Goal: Navigation & Orientation: Find specific page/section

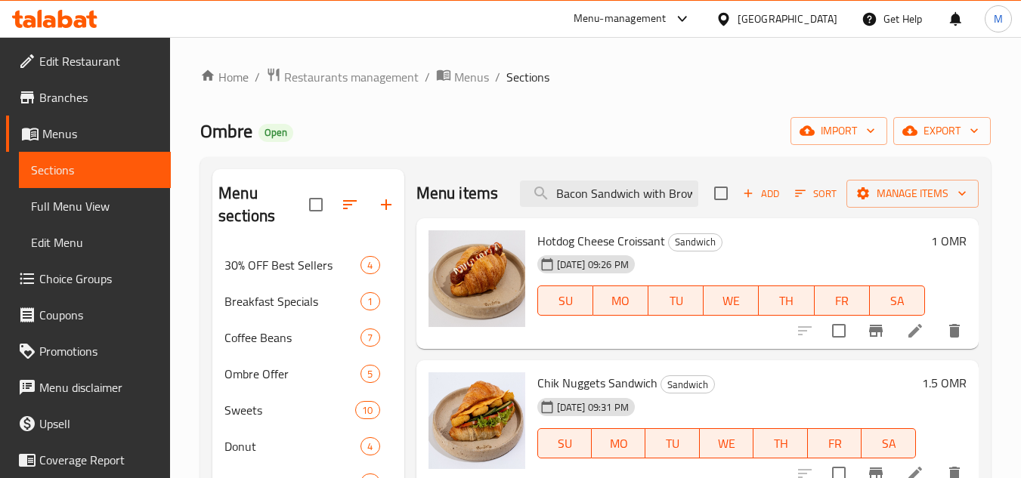
scroll to position [76, 0]
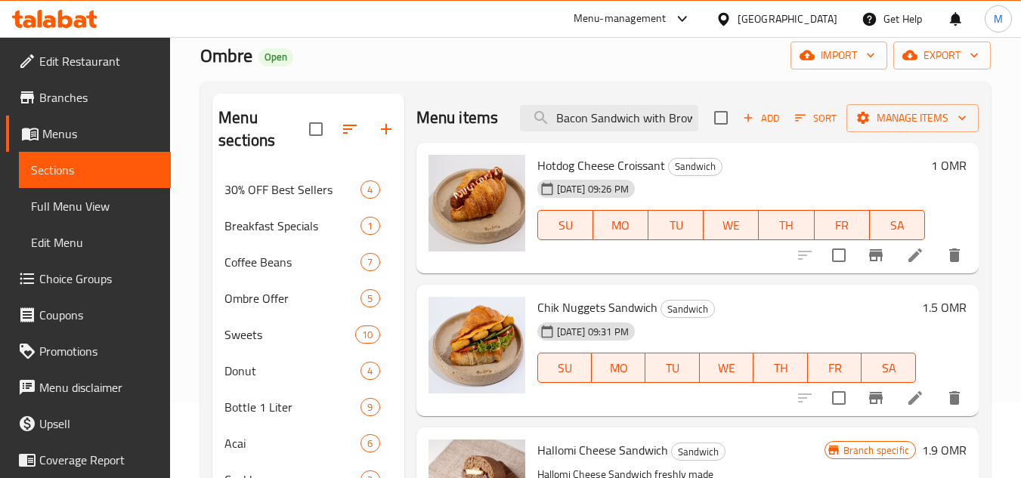
click at [90, 23] on icon at bounding box center [91, 19] width 11 height 17
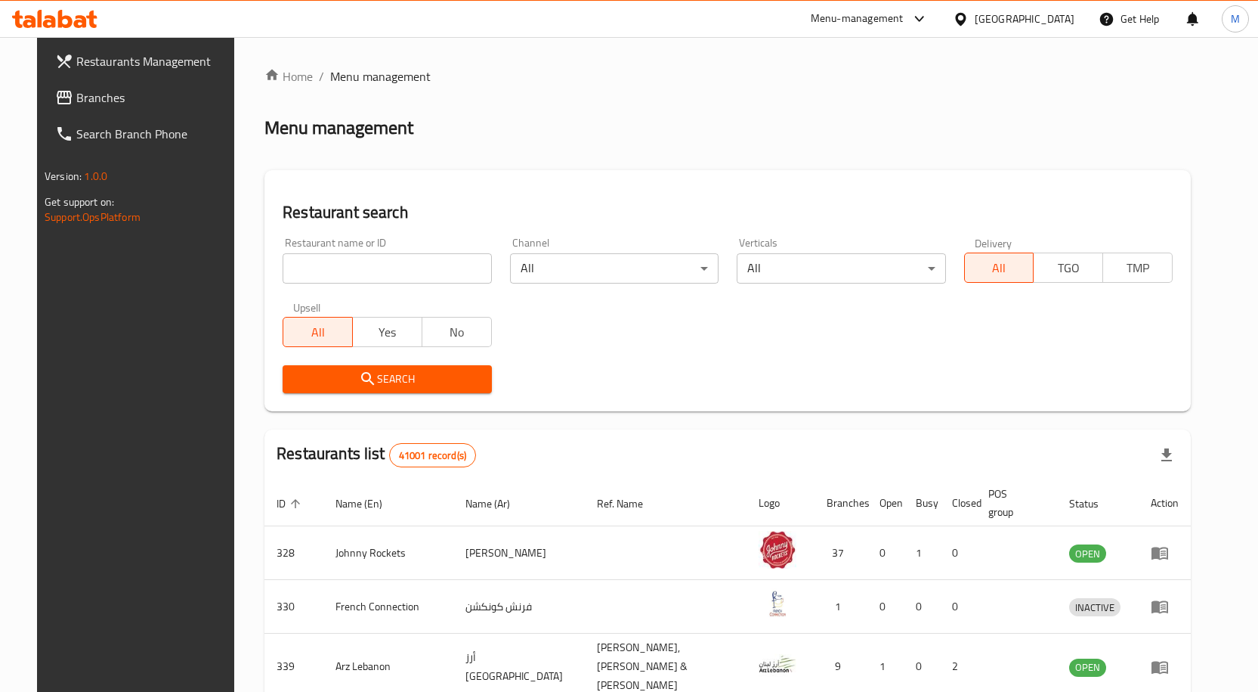
click at [964, 20] on icon at bounding box center [960, 18] width 11 height 13
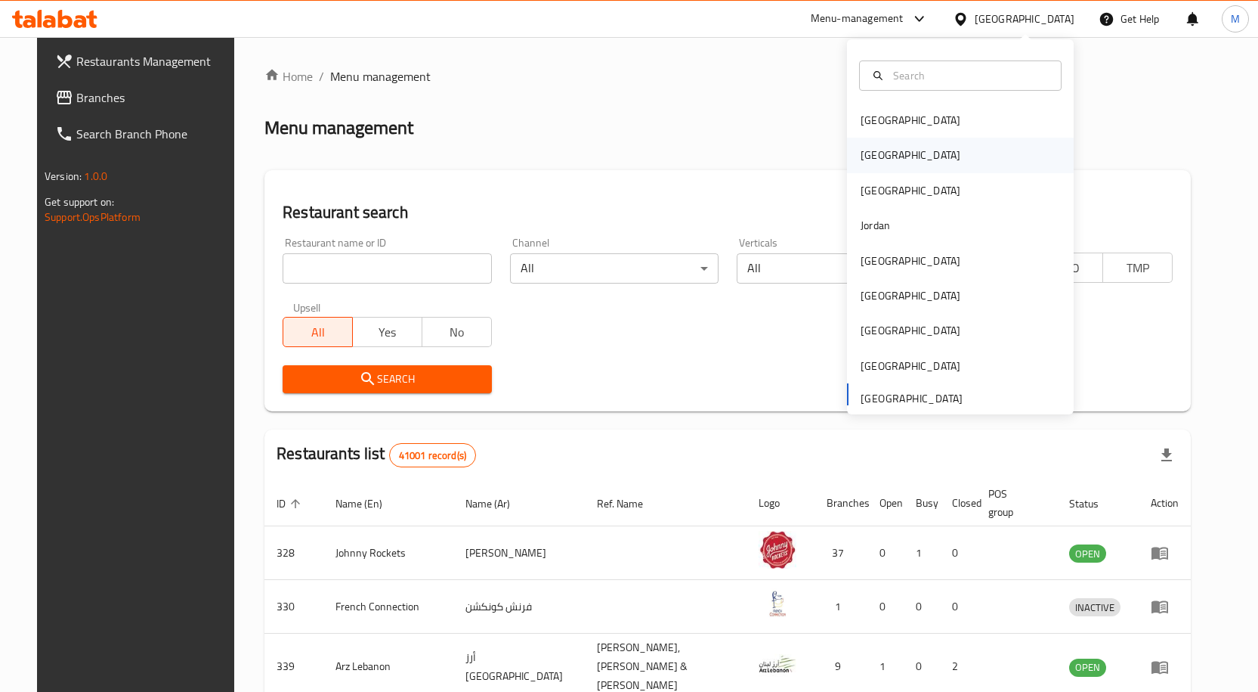
click at [924, 158] on div "Egypt" at bounding box center [960, 155] width 227 height 35
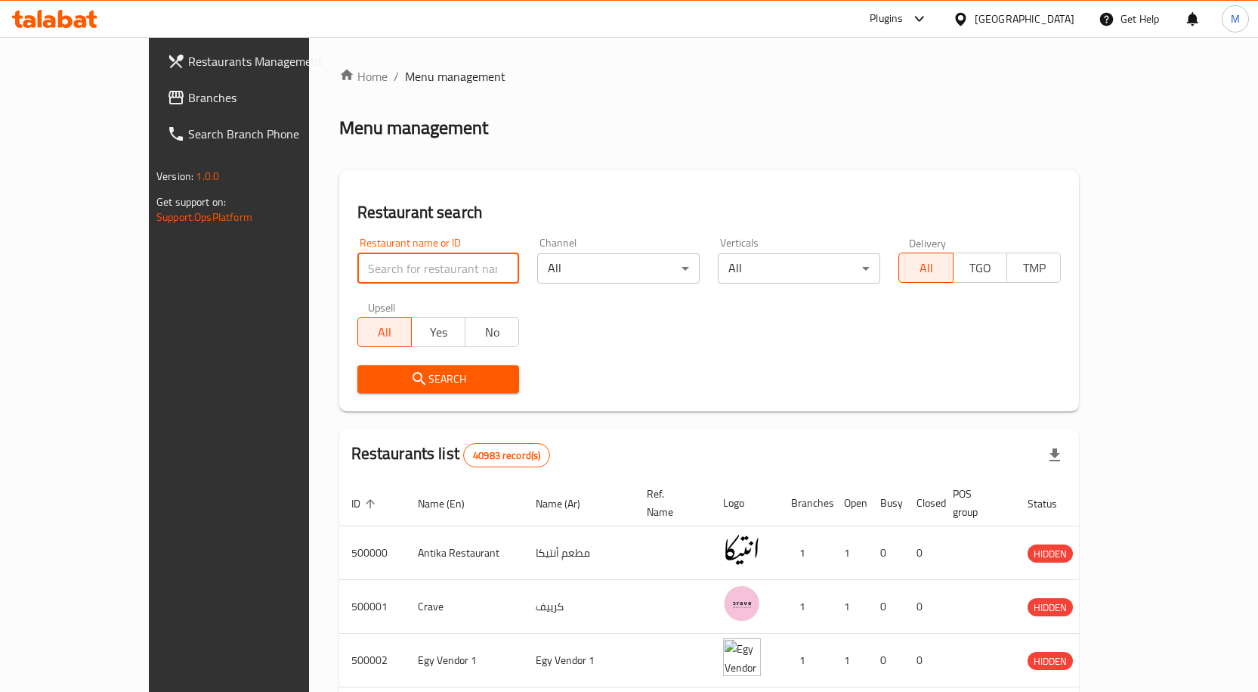
drag, startPoint x: 334, startPoint y: 267, endPoint x: 54, endPoint y: 98, distance: 327.2
click at [188, 98] on span "Branches" at bounding box center [267, 97] width 159 height 18
